Goal: Information Seeking & Learning: Learn about a topic

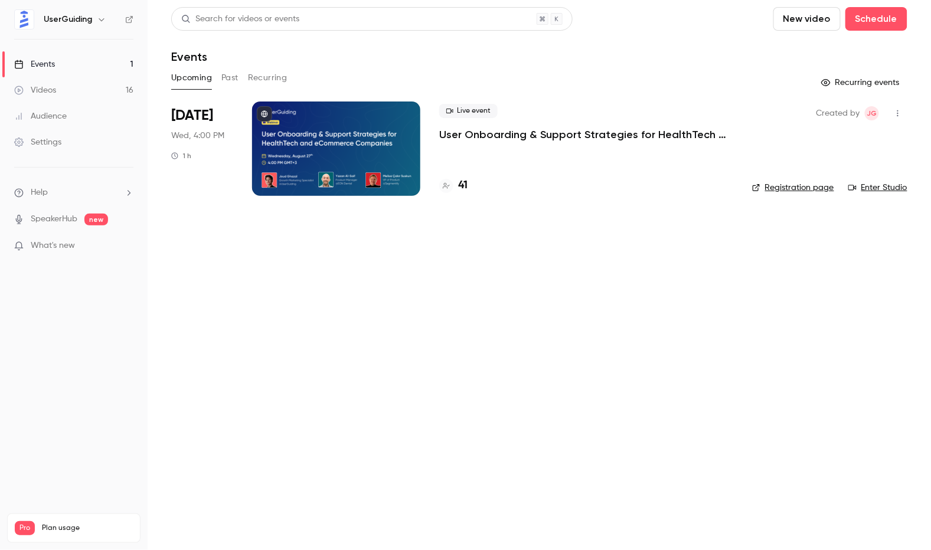
click at [467, 178] on h4 "41" at bounding box center [462, 186] width 9 height 16
click at [237, 77] on button "Past" at bounding box center [229, 77] width 17 height 19
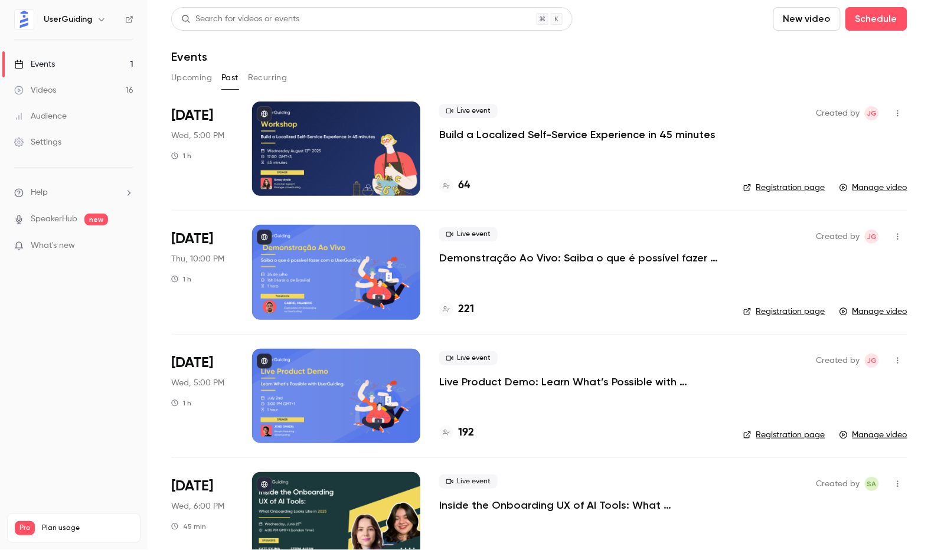
click at [467, 187] on h4 "64" at bounding box center [464, 186] width 12 height 16
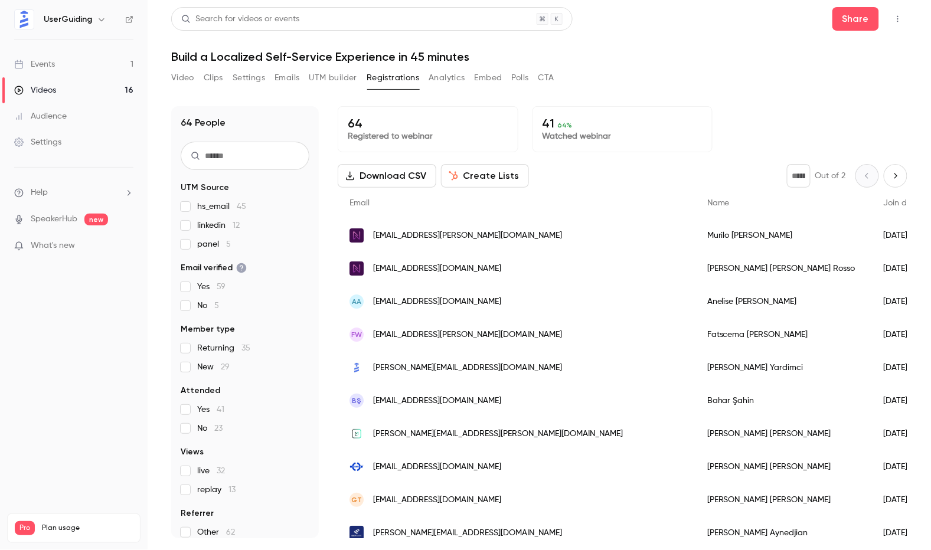
click at [68, 93] on link "Videos 16" at bounding box center [74, 90] width 148 height 26
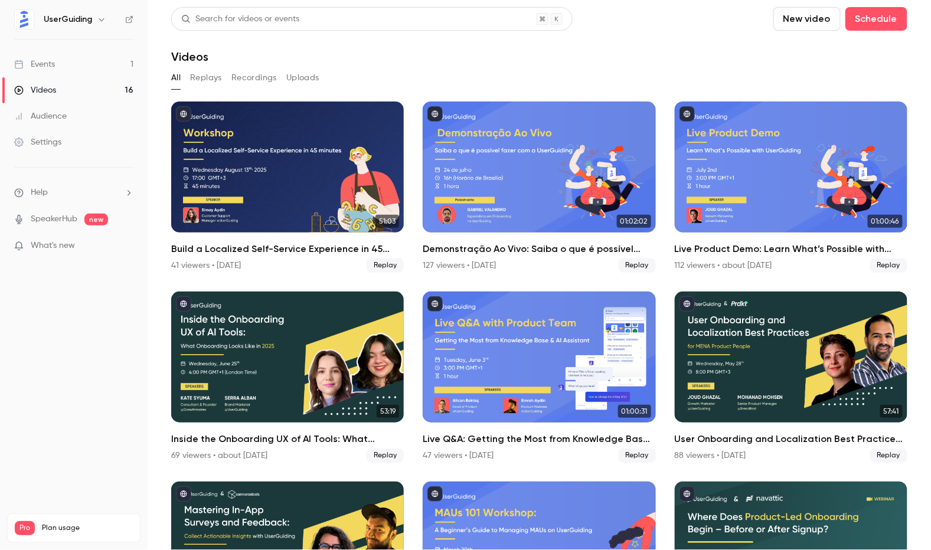
click at [32, 58] on div "Events" at bounding box center [34, 64] width 41 height 12
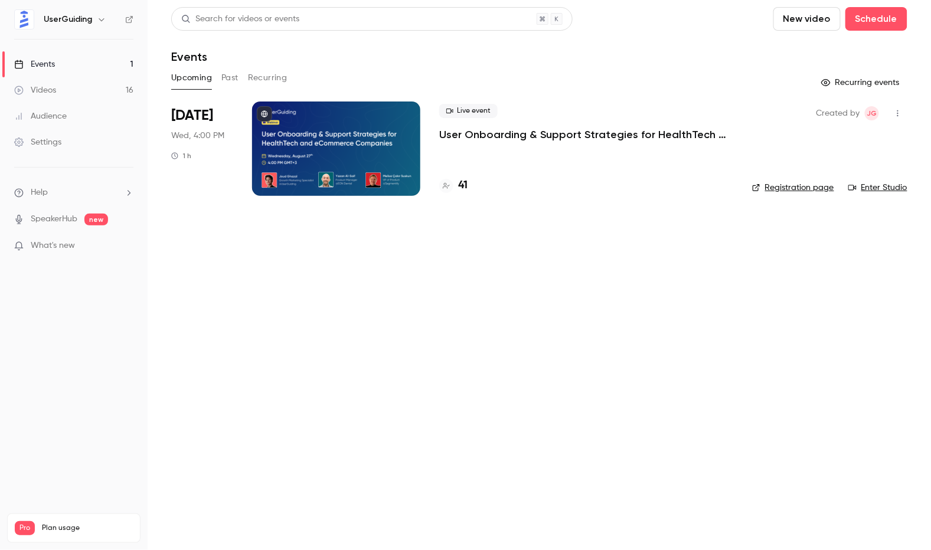
click at [230, 77] on button "Past" at bounding box center [229, 77] width 17 height 19
